Goal: Communication & Community: Share content

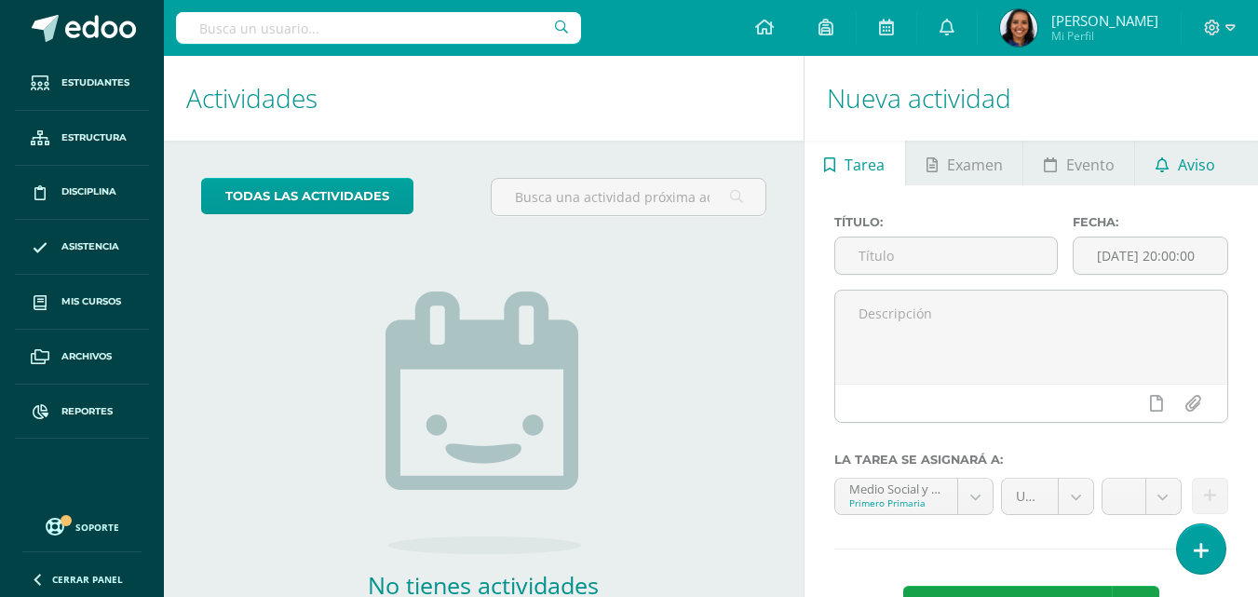
click at [1198, 156] on span "Aviso" at bounding box center [1196, 164] width 37 height 45
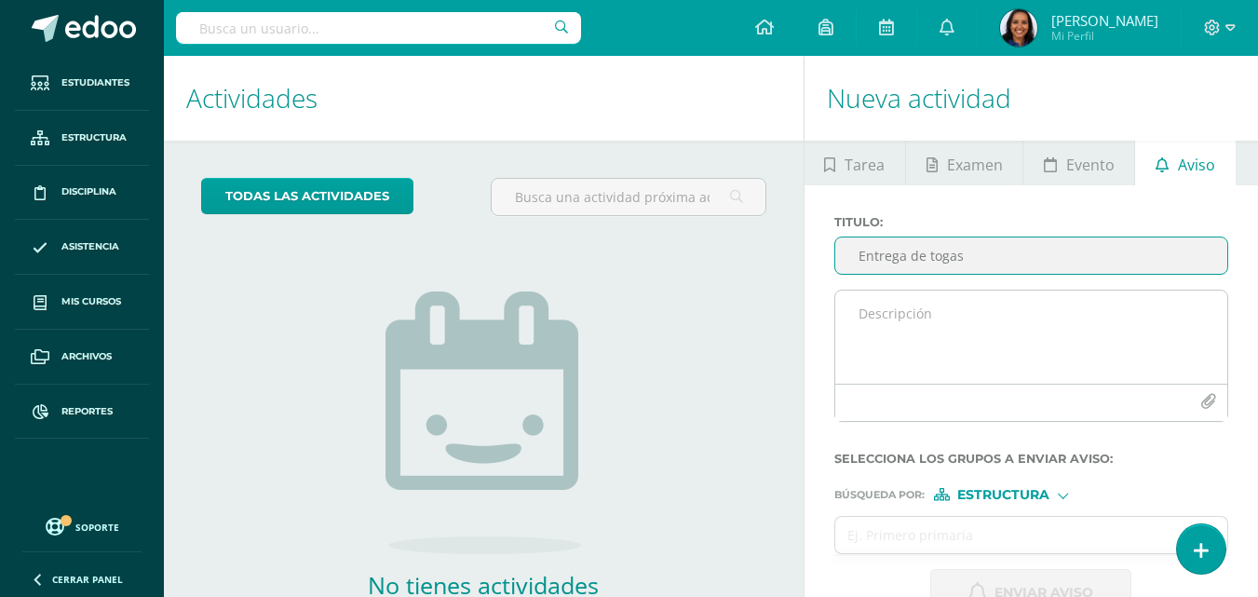
type input "Entrega de togas"
click at [981, 307] on textarea at bounding box center [1031, 336] width 392 height 93
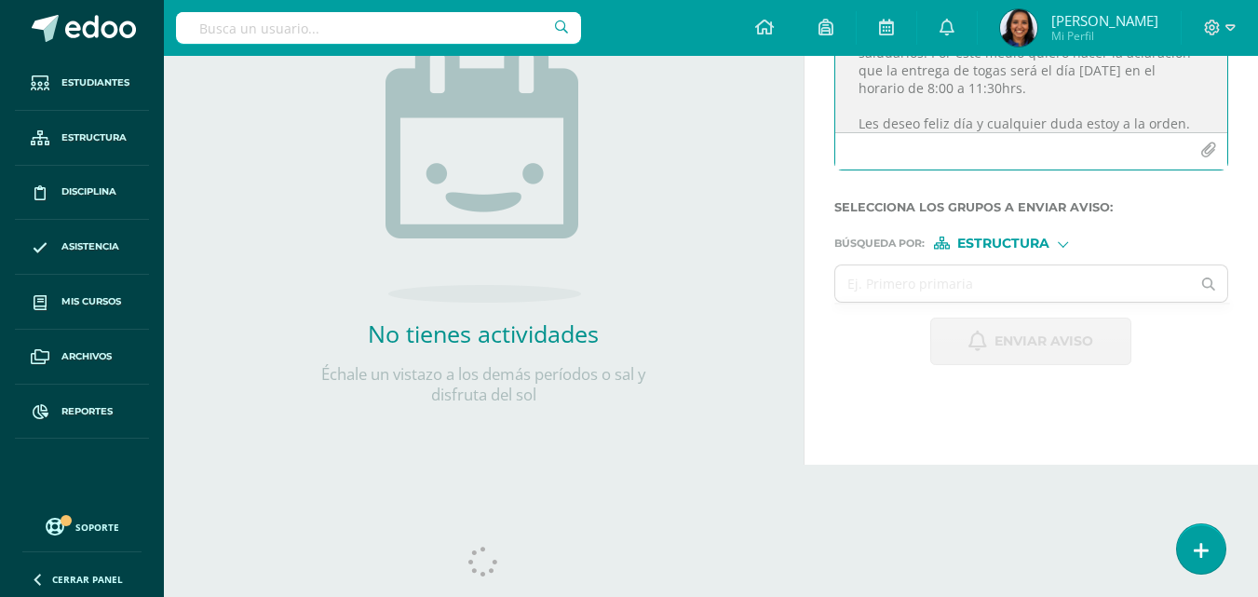
scroll to position [257, 0]
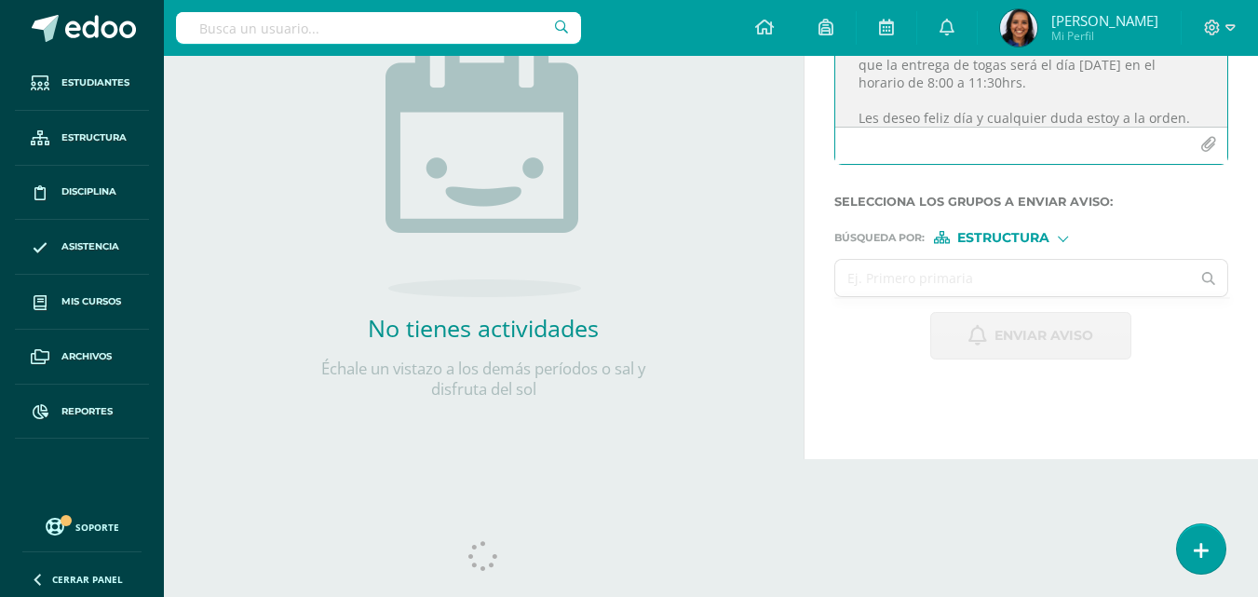
type textarea "Buen día queridos padres de familia es un gusto saludarlos. Por este medio quie…"
click at [1073, 274] on input "text" at bounding box center [1013, 278] width 356 height 36
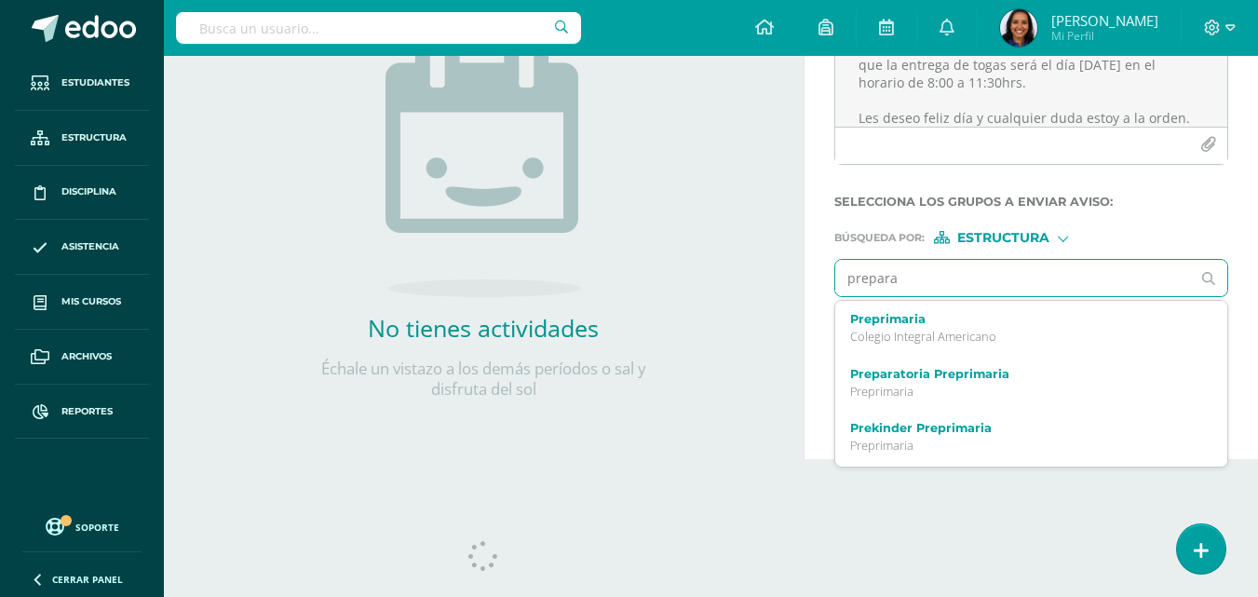
type input "preparat"
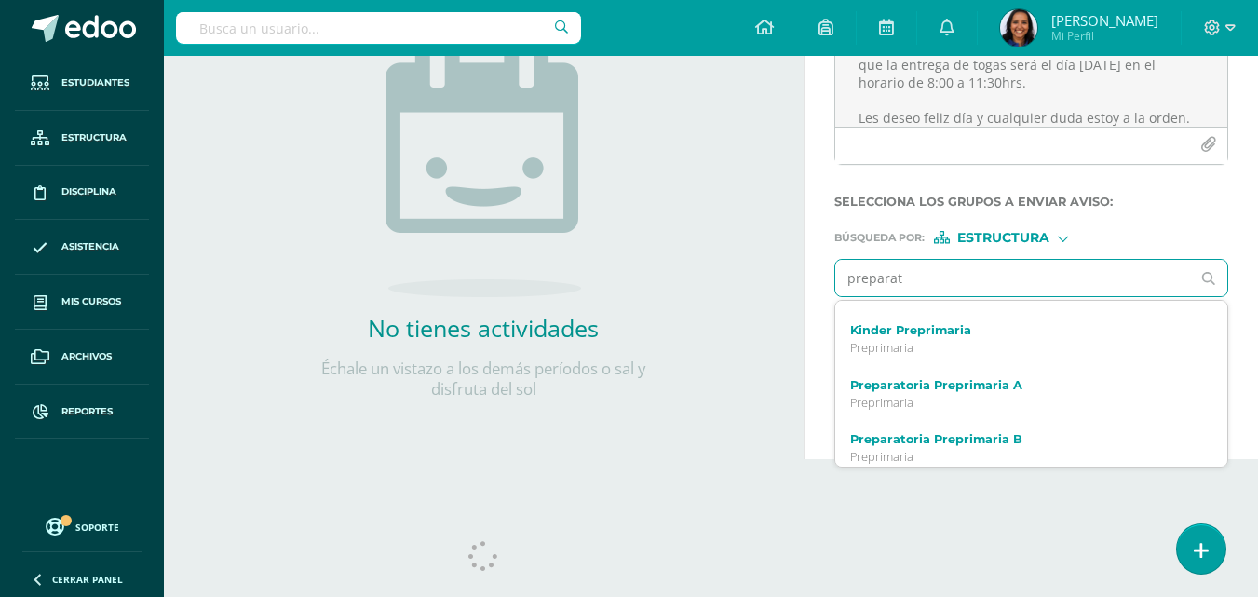
scroll to position [161, 0]
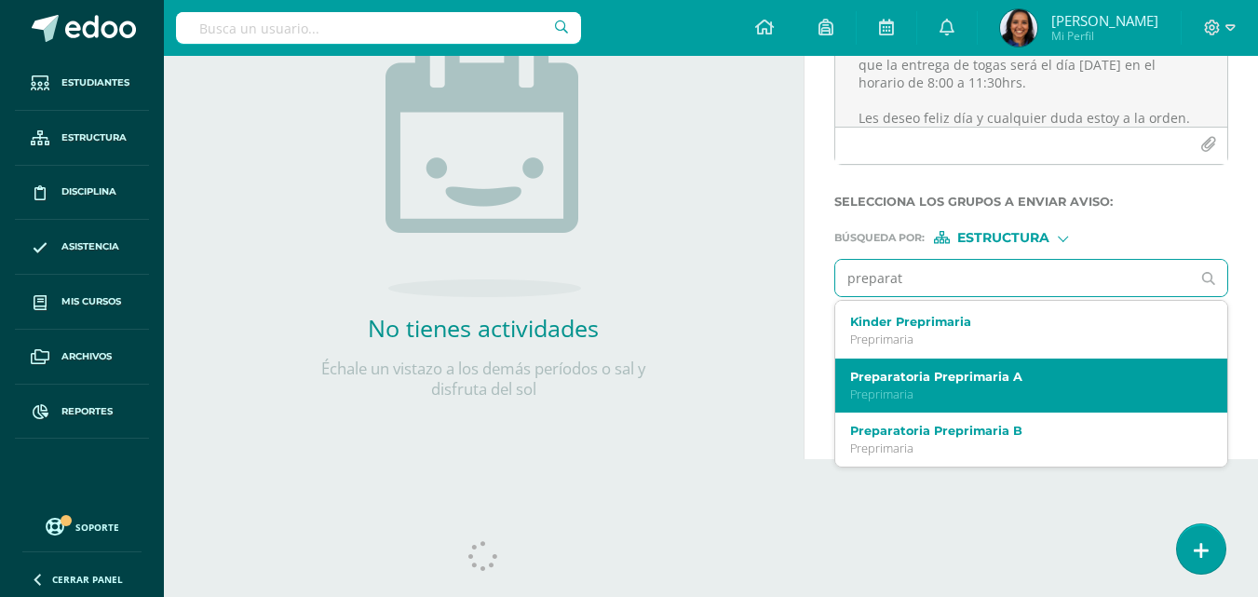
click at [1098, 379] on label "Preparatoria Preprimaria A" at bounding box center [1024, 377] width 348 height 14
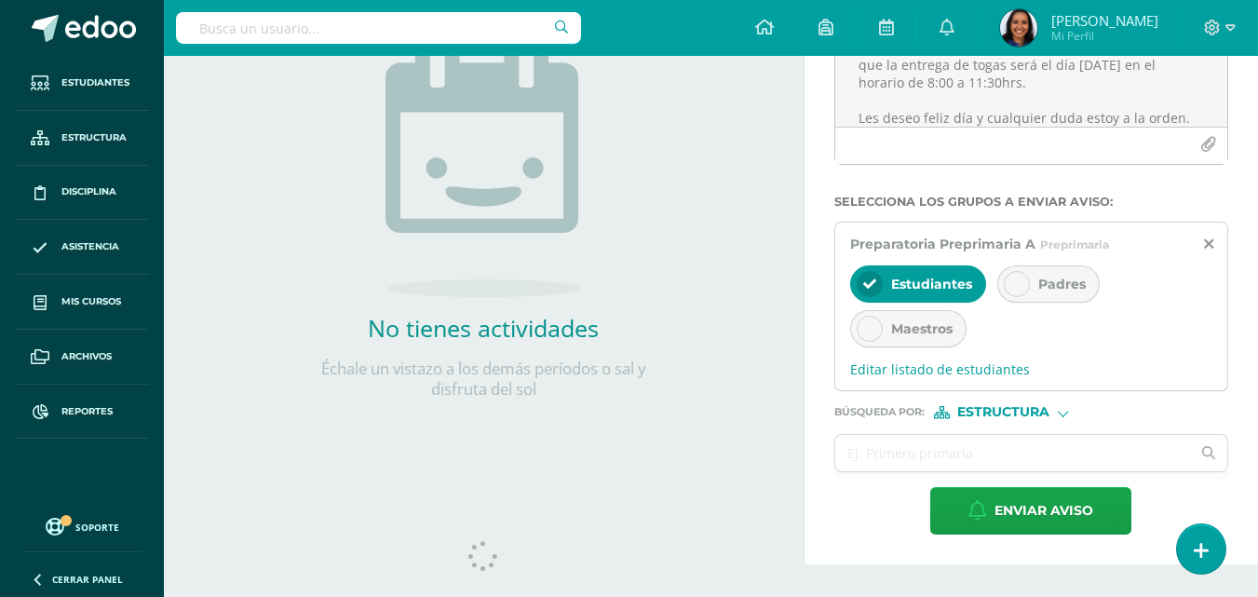
scroll to position [0, 0]
click at [1067, 291] on span "Padres" at bounding box center [1061, 284] width 47 height 17
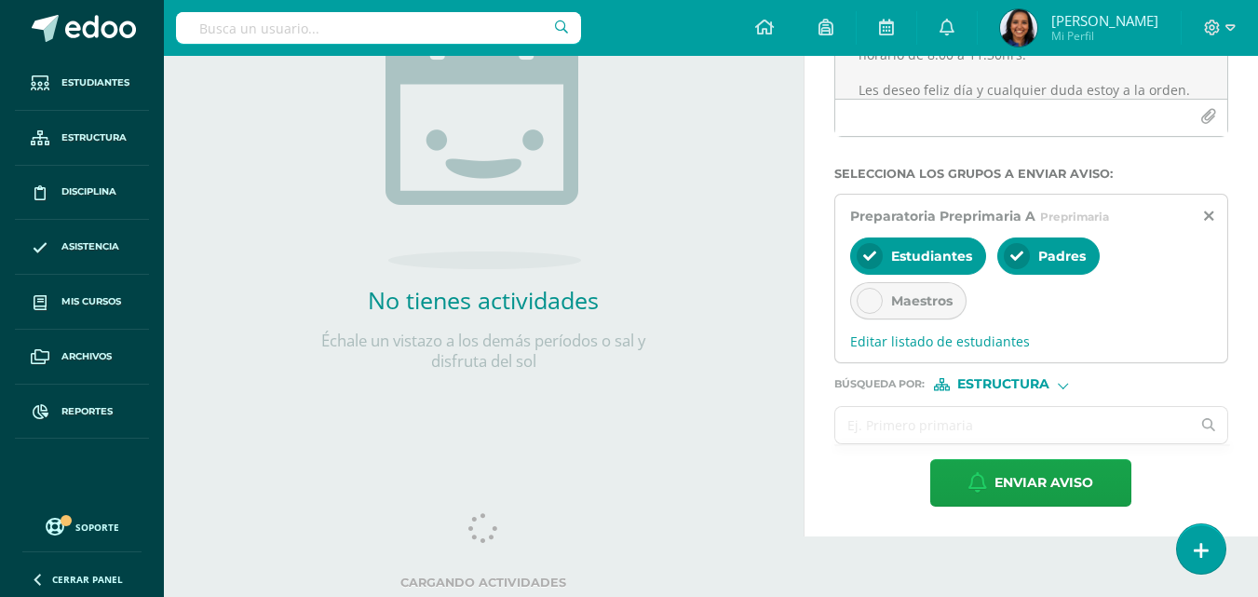
click at [1105, 417] on input "text" at bounding box center [1013, 425] width 356 height 36
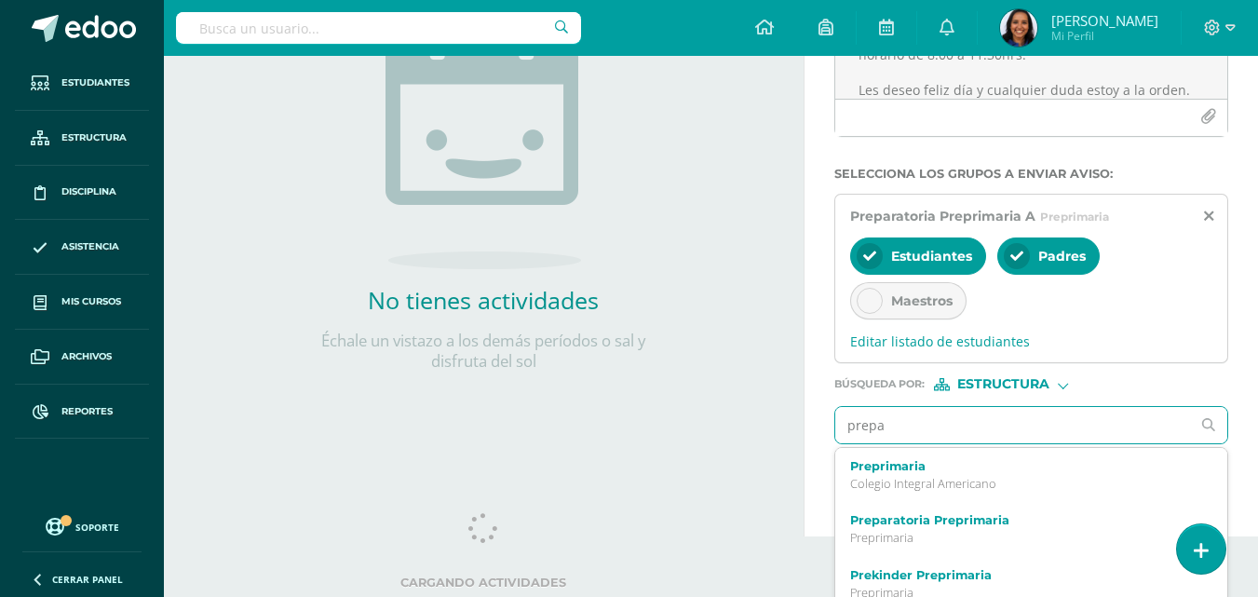
type input "prepar"
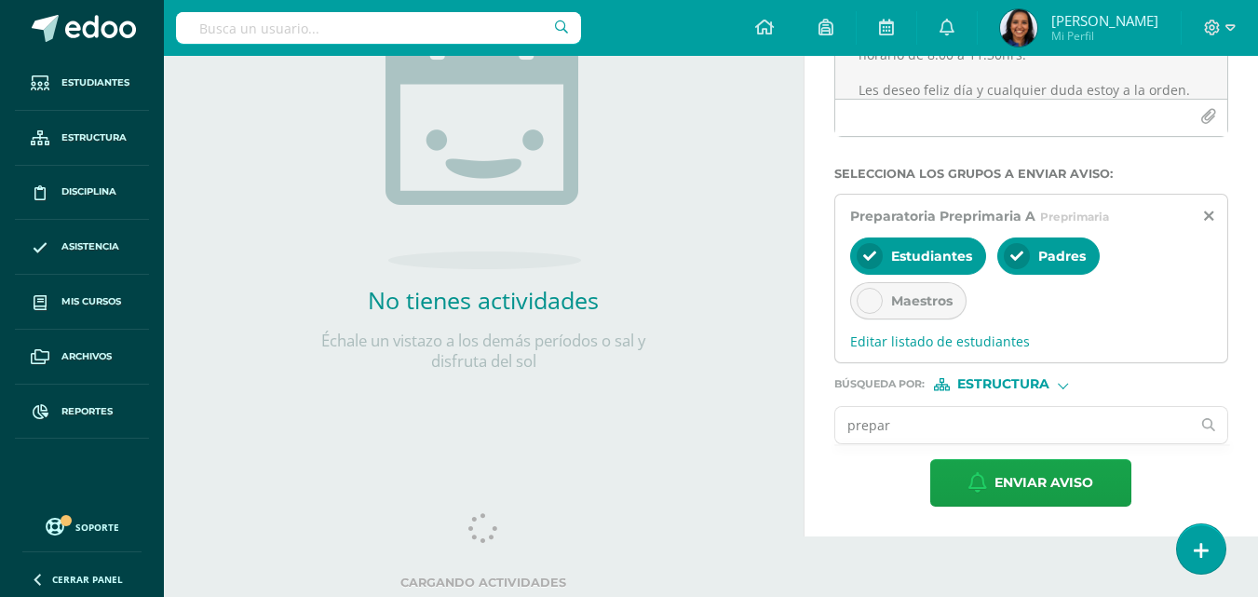
click at [1009, 421] on input "prepar" at bounding box center [1013, 425] width 356 height 36
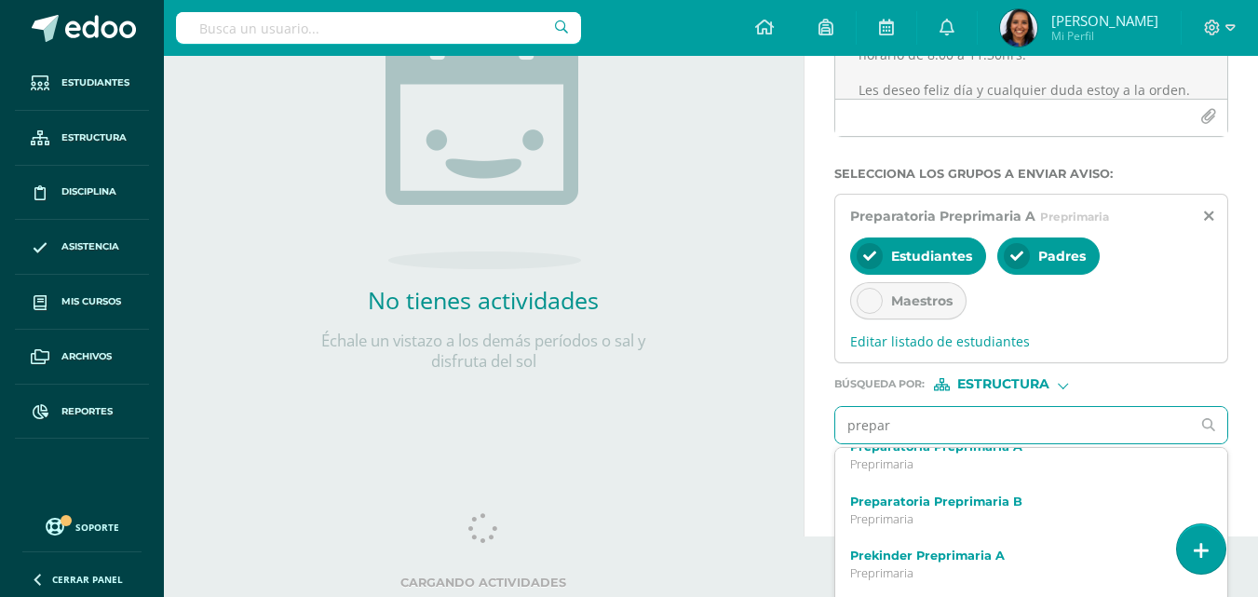
scroll to position [246, 0]
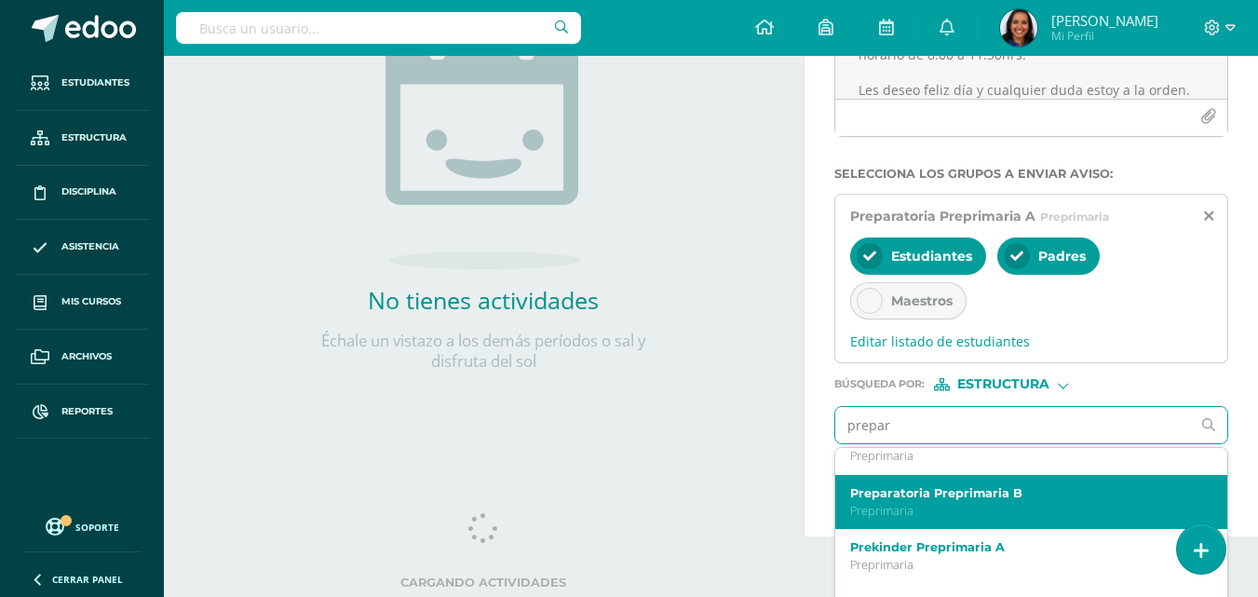
click at [1052, 481] on div "Preparatoria Preprimaria B Preprimaria" at bounding box center [1031, 502] width 392 height 55
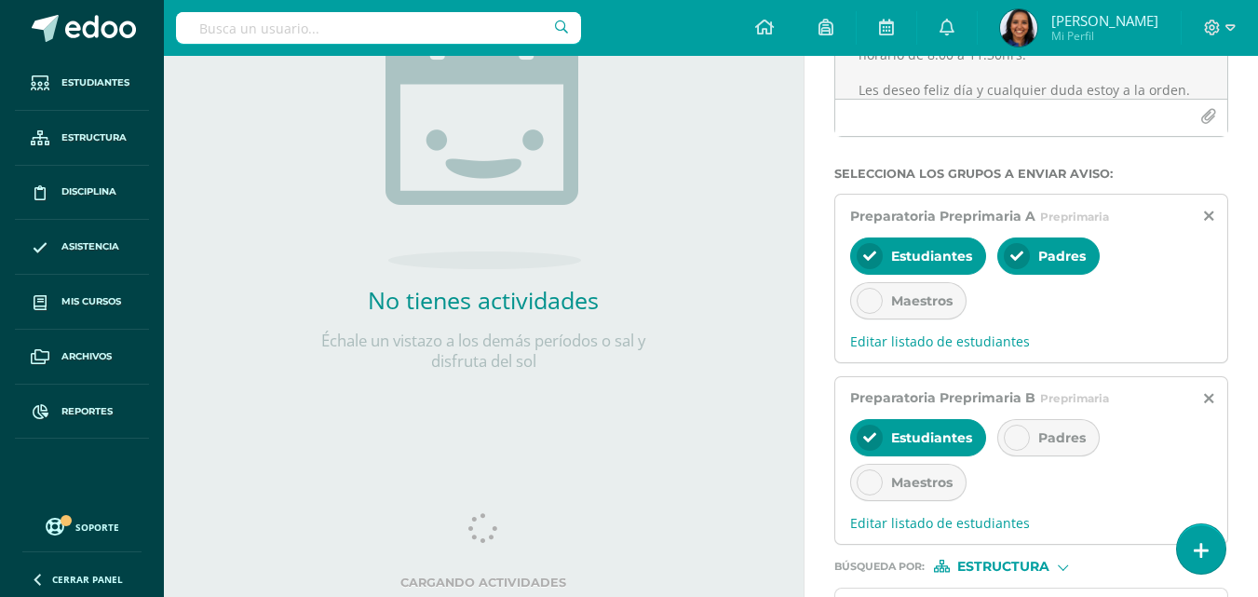
scroll to position [0, 0]
click at [1056, 444] on span "Padres" at bounding box center [1061, 437] width 47 height 17
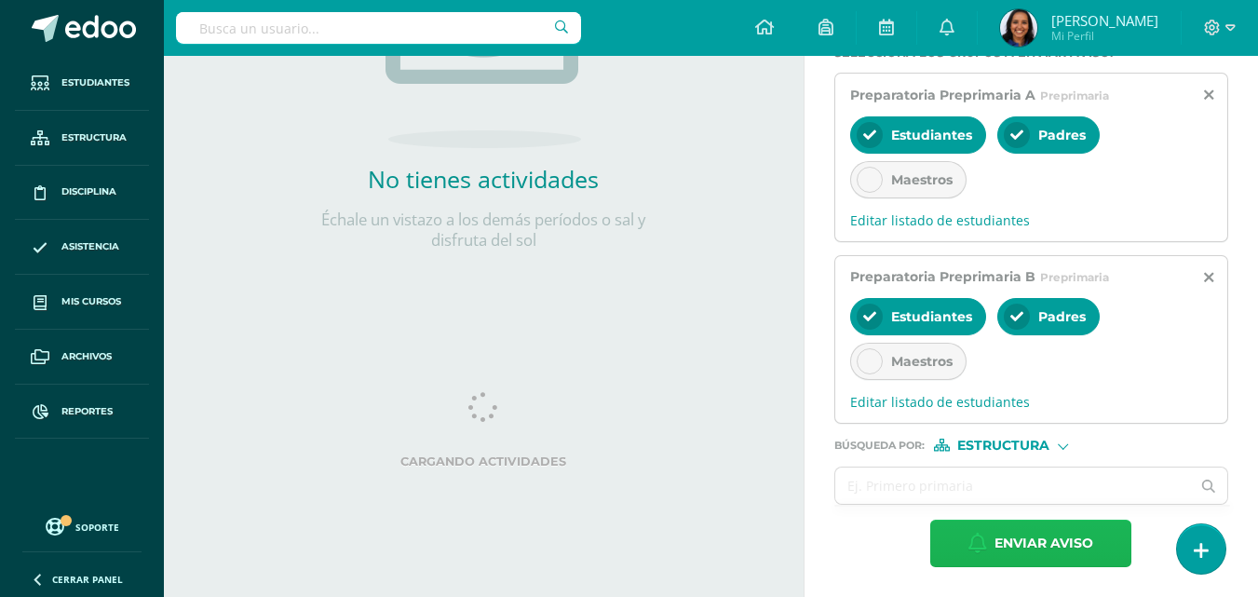
click at [1064, 540] on span "Enviar aviso" at bounding box center [1043, 543] width 99 height 46
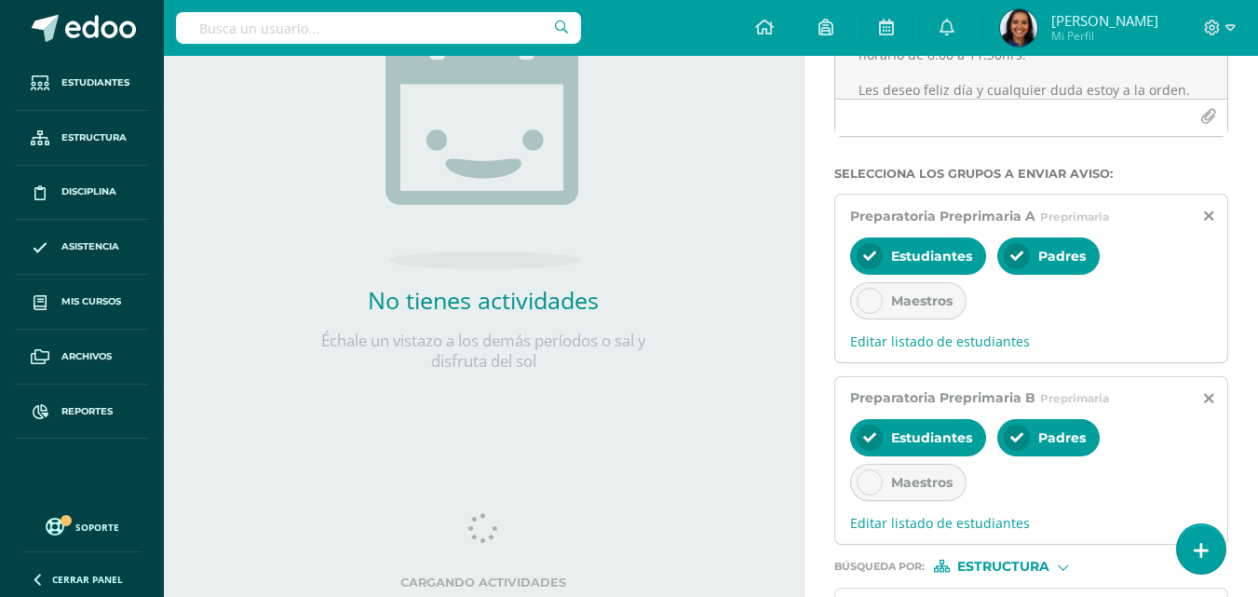
scroll to position [0, 0]
